Goal: Information Seeking & Learning: Learn about a topic

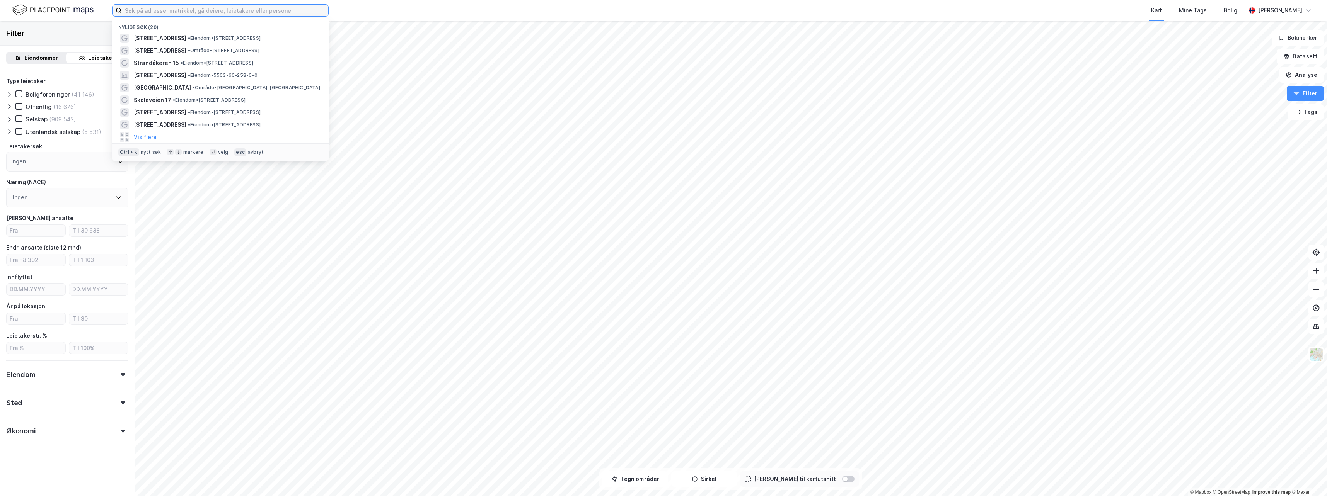
click at [260, 12] on input at bounding box center [225, 11] width 206 height 12
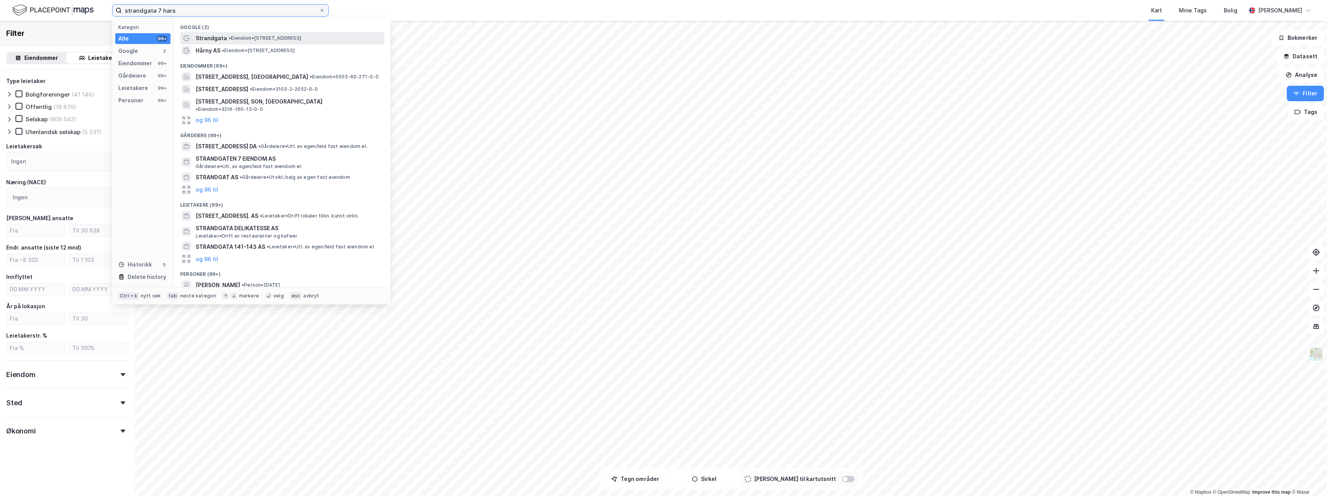
type input "strandgata 7 hars"
click at [281, 42] on div "Strandgata • Eiendom • [STREET_ADDRESS]" at bounding box center [289, 38] width 187 height 9
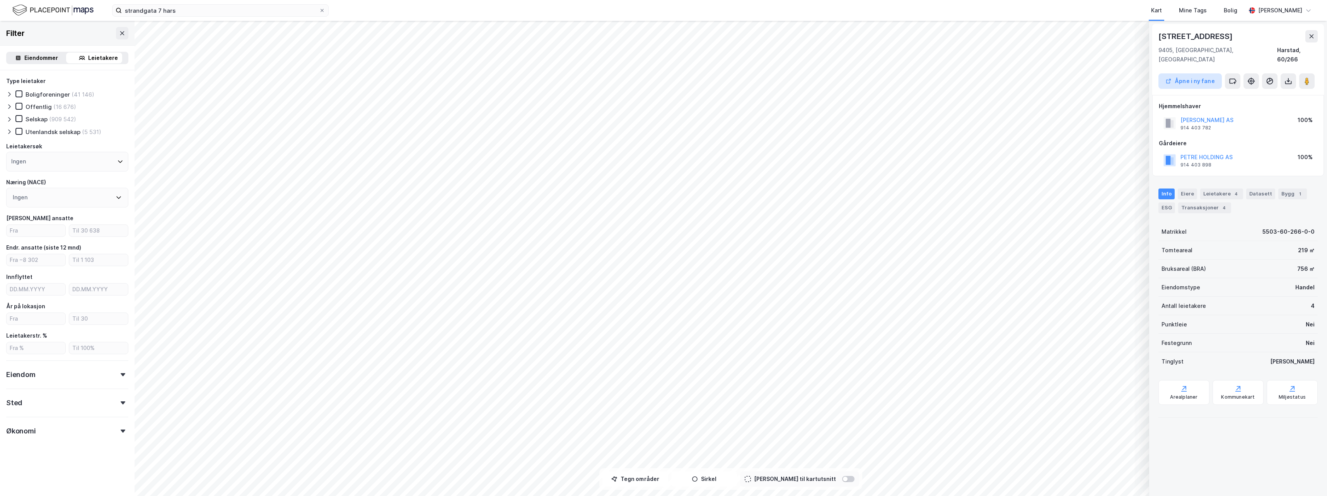
click at [1177, 73] on button "Åpne i ny fane" at bounding box center [1189, 80] width 63 height 15
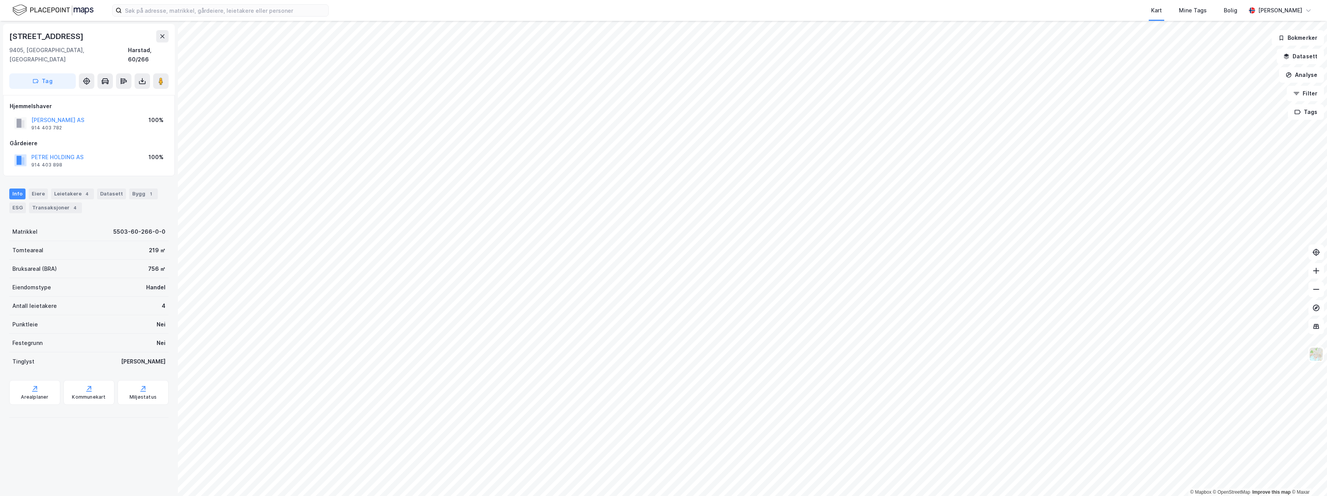
click at [58, 36] on div "[STREET_ADDRESS]" at bounding box center [47, 36] width 76 height 12
click at [36, 189] on div "Eiere" at bounding box center [38, 194] width 19 height 11
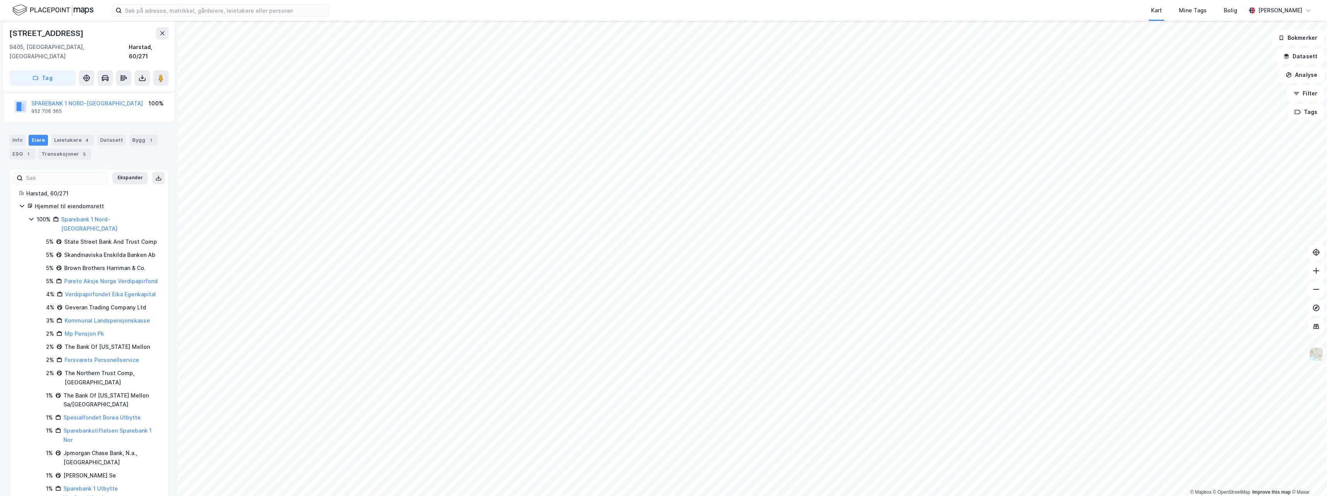
scroll to position [15, 0]
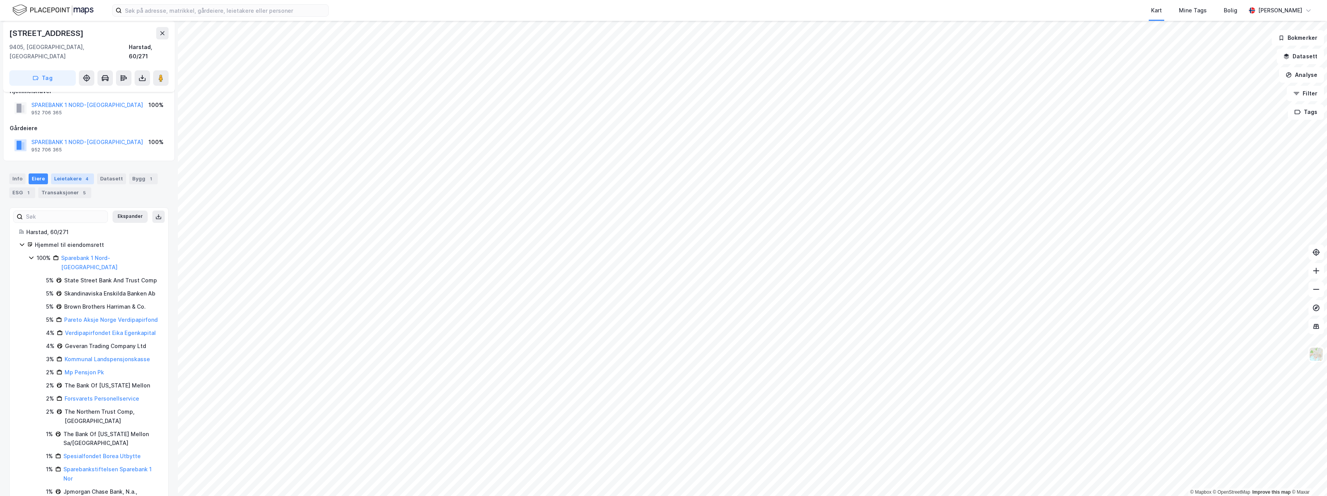
click at [66, 174] on div "Leietakere 4" at bounding box center [72, 179] width 43 height 11
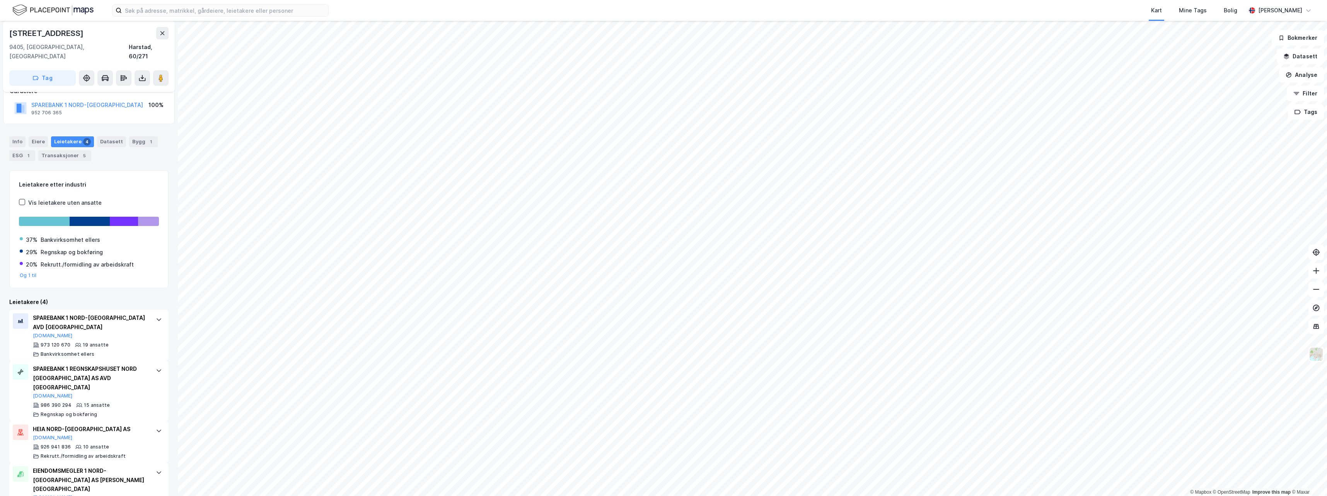
scroll to position [61, 0]
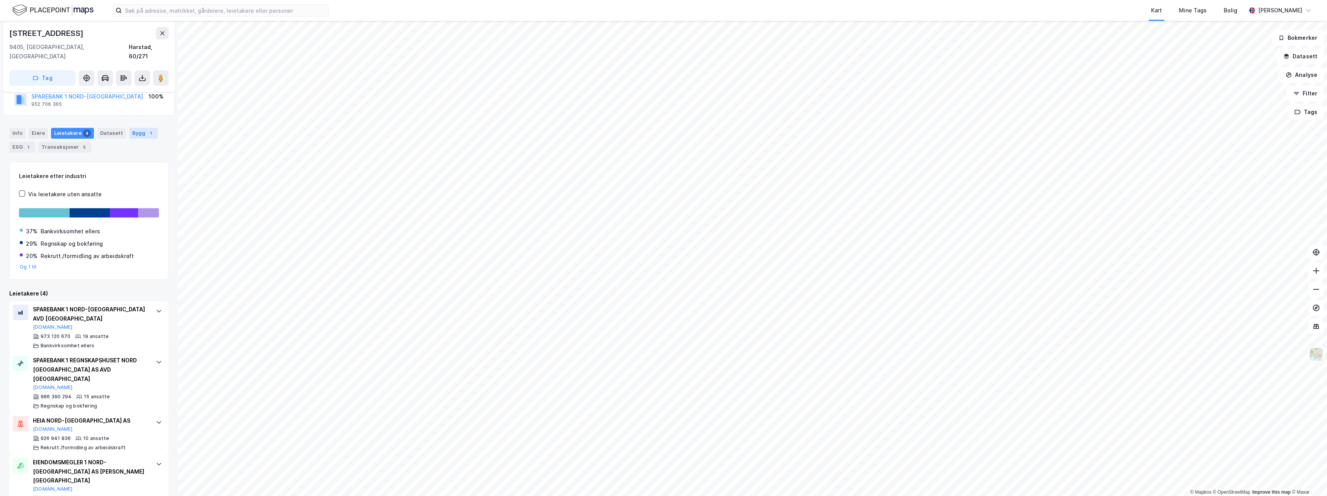
click at [132, 128] on div "Bygg 1" at bounding box center [143, 133] width 29 height 11
